Goal: Task Accomplishment & Management: Manage account settings

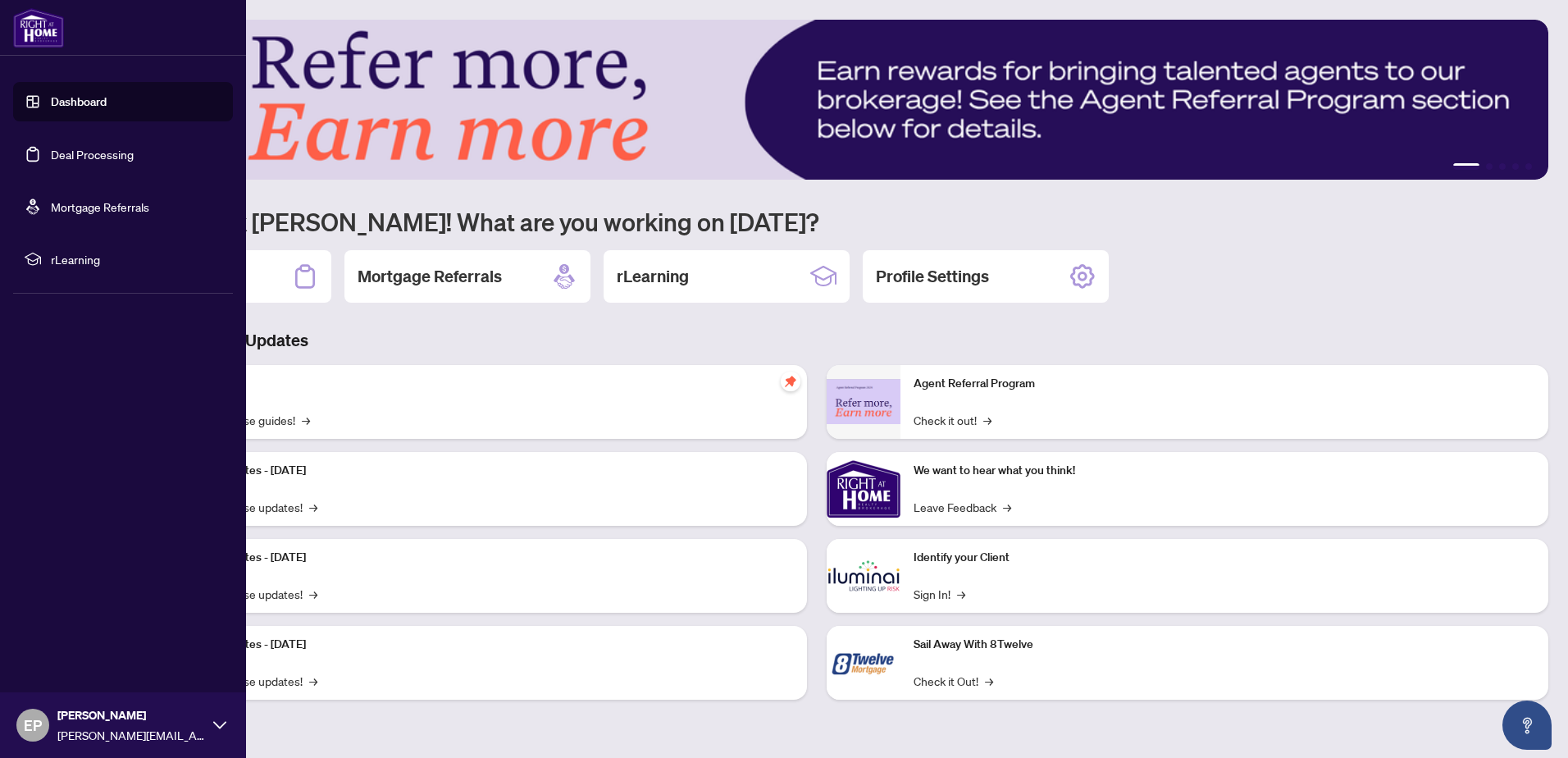
click at [68, 153] on link "Deal Processing" at bounding box center [92, 154] width 83 height 15
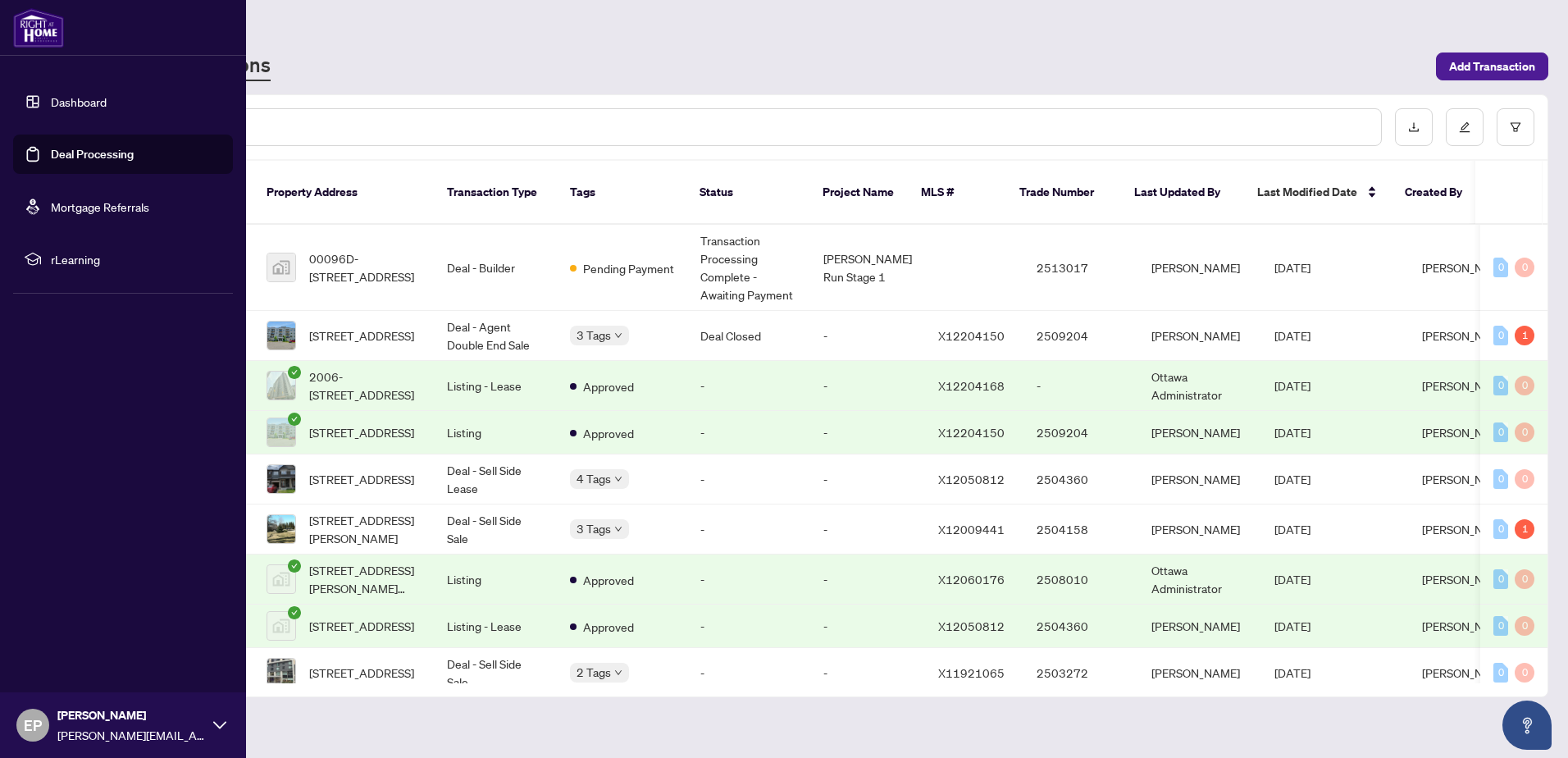
click at [50, 722] on div "EP [PERSON_NAME] [PERSON_NAME][EMAIL_ADDRESS][DOMAIN_NAME]" at bounding box center [123, 724] width 246 height 65
click at [72, 630] on span "Logout" at bounding box center [66, 627] width 37 height 26
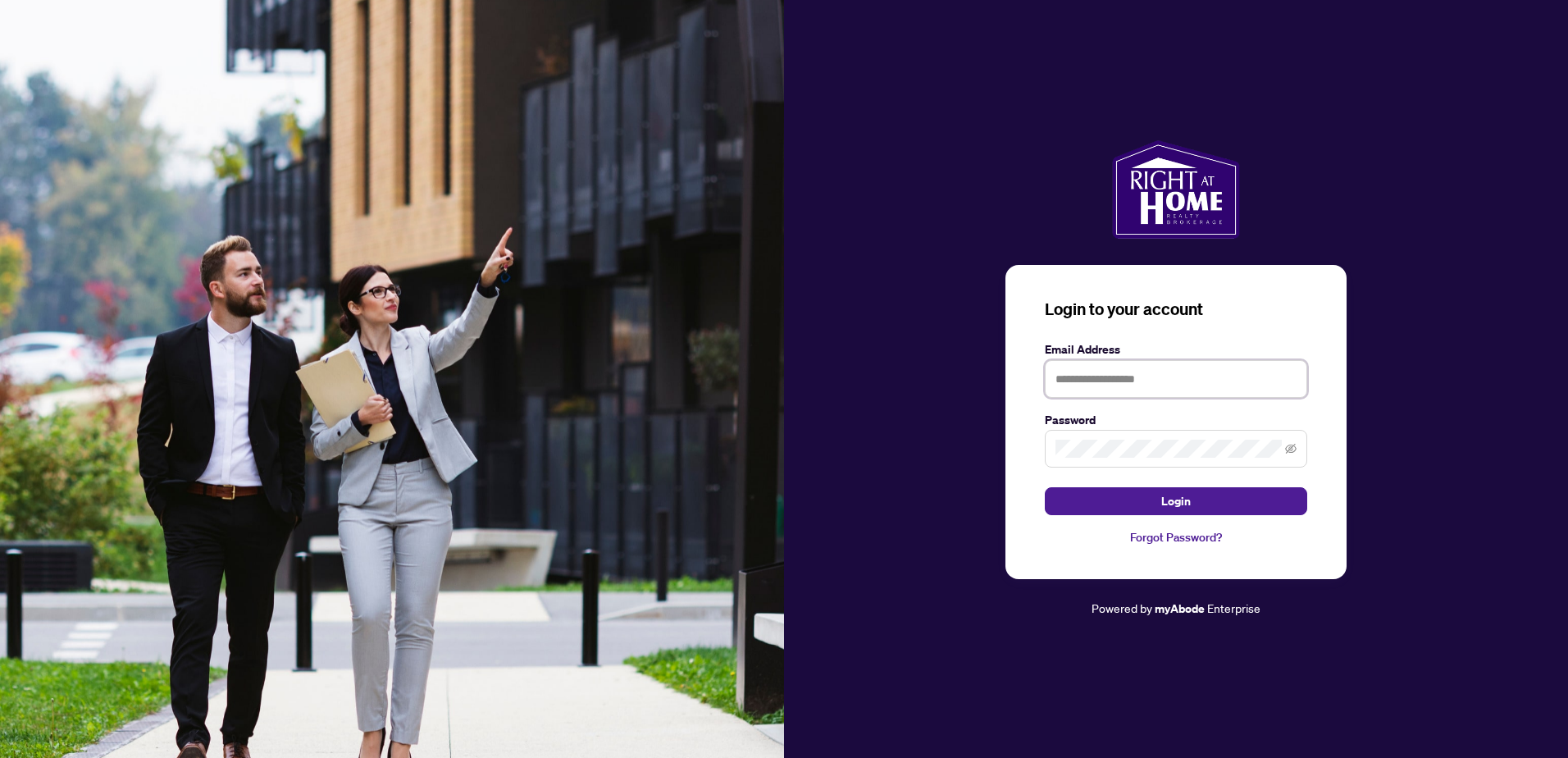
drag, startPoint x: 1094, startPoint y: 381, endPoint x: 1090, endPoint y: 389, distance: 8.9
click at [1094, 381] on input "text" at bounding box center [1176, 378] width 263 height 38
type input "**********"
click at [1129, 503] on button "Login" at bounding box center [1176, 501] width 263 height 28
